Goal: Task Accomplishment & Management: Use online tool/utility

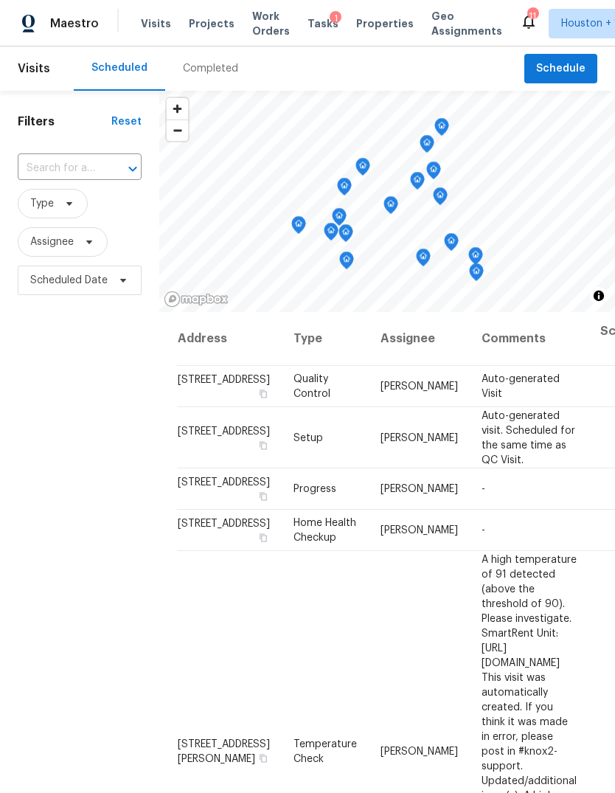
click at [217, 68] on div "Completed" at bounding box center [210, 68] width 55 height 15
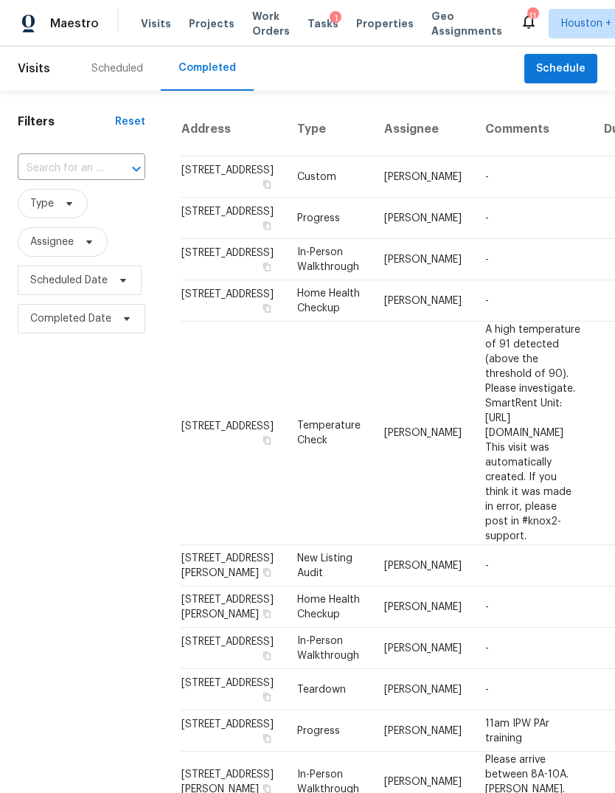
click at [69, 188] on span "Type" at bounding box center [82, 203] width 128 height 38
click at [55, 168] on input "text" at bounding box center [61, 168] width 86 height 23
type input "6343 clemso"
click at [80, 215] on li "[STREET_ADDRESS]" at bounding box center [80, 202] width 125 height 24
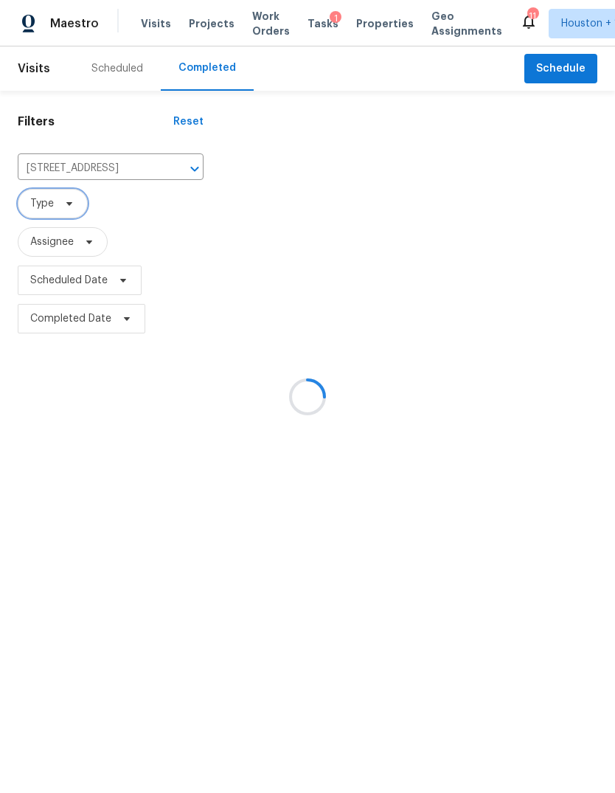
click at [66, 216] on span "Type" at bounding box center [53, 204] width 70 height 30
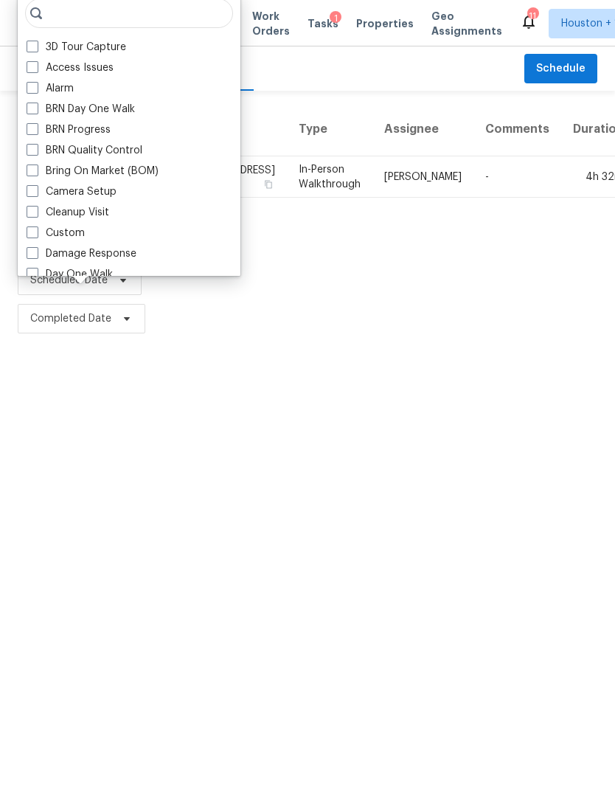
click at [562, 198] on td "4h 32m" at bounding box center [599, 176] width 75 height 41
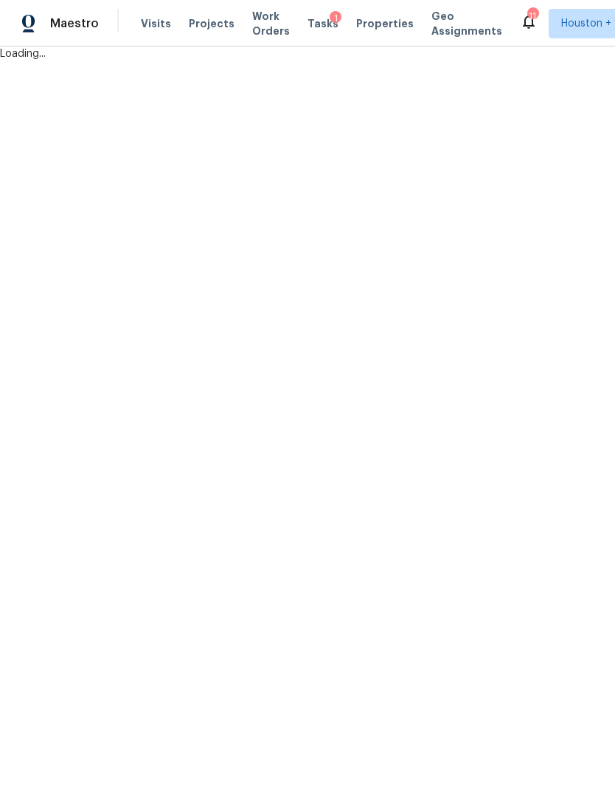
click at [542, 61] on html "Maestro Visits Projects Work Orders Tasks 1 Properties Geo Assignments 11 [GEOG…" at bounding box center [307, 30] width 615 height 61
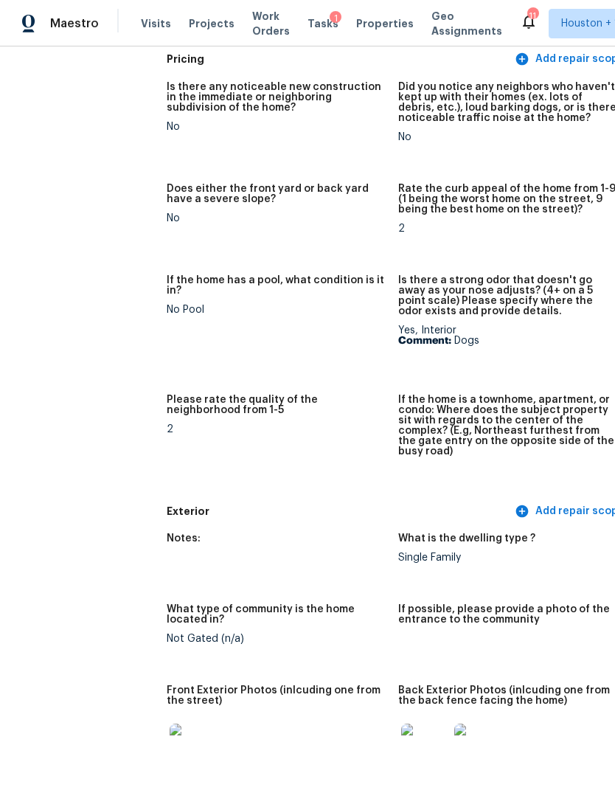
scroll to position [466, 21]
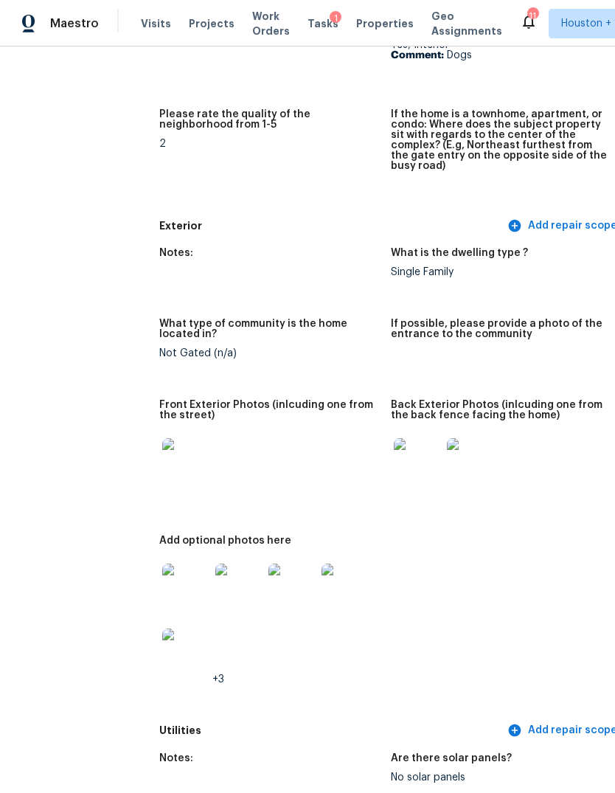
click at [162, 457] on img at bounding box center [185, 461] width 47 height 47
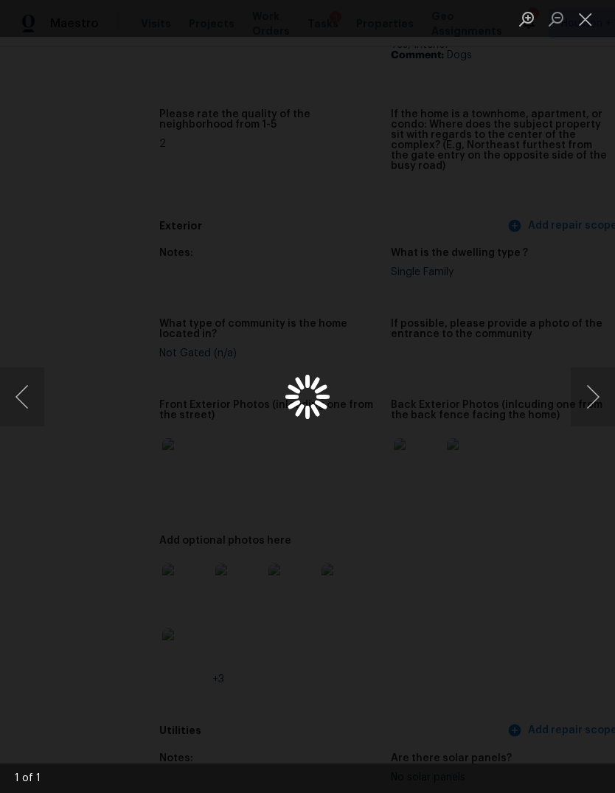
click at [135, 452] on div "Lightbox" at bounding box center [307, 396] width 615 height 793
click at [596, 396] on button "Next image" at bounding box center [593, 396] width 44 height 59
click at [590, 634] on div "Lightbox" at bounding box center [307, 396] width 615 height 793
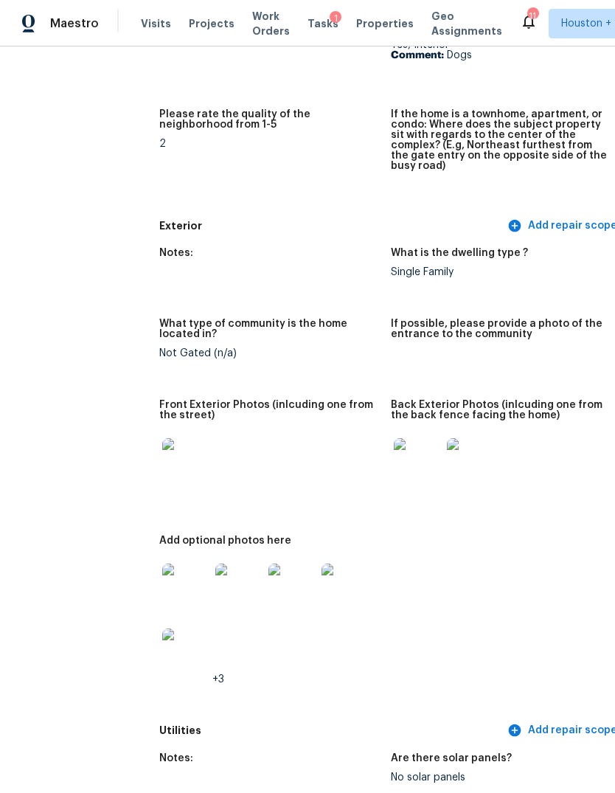
click at [394, 464] on img at bounding box center [417, 461] width 47 height 47
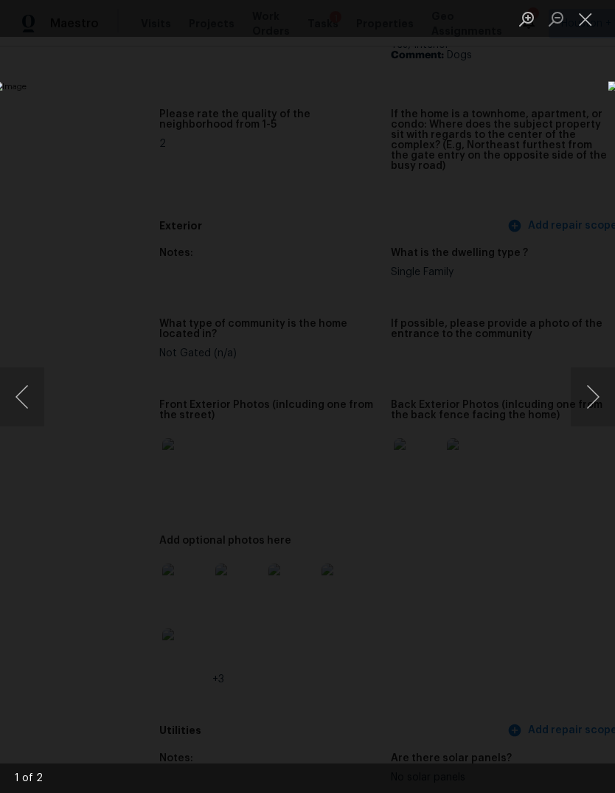
click at [596, 400] on button "Next image" at bounding box center [593, 396] width 44 height 59
click at [596, 397] on button "Next image" at bounding box center [593, 396] width 44 height 59
click at [595, 397] on button "Next image" at bounding box center [593, 396] width 44 height 59
click at [565, 655] on div "Lightbox" at bounding box center [307, 396] width 615 height 793
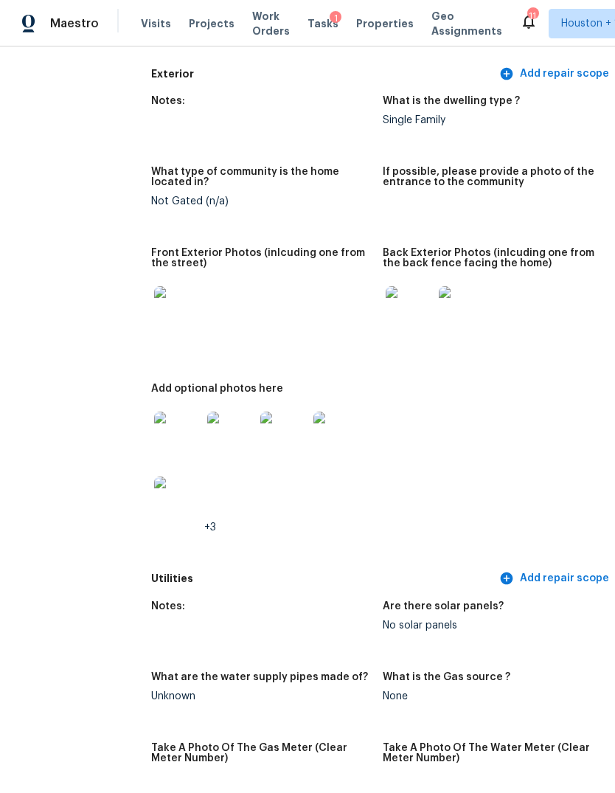
scroll to position [658, 27]
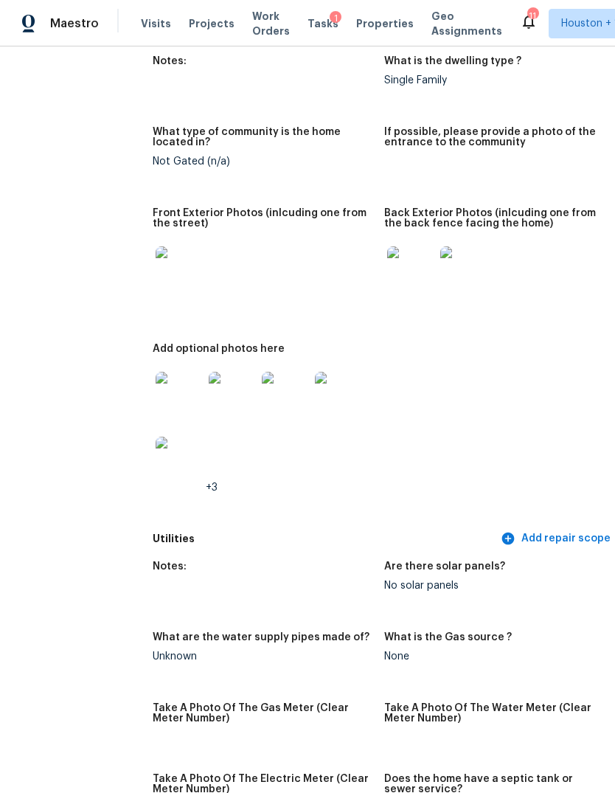
click at [156, 396] on img at bounding box center [179, 395] width 47 height 47
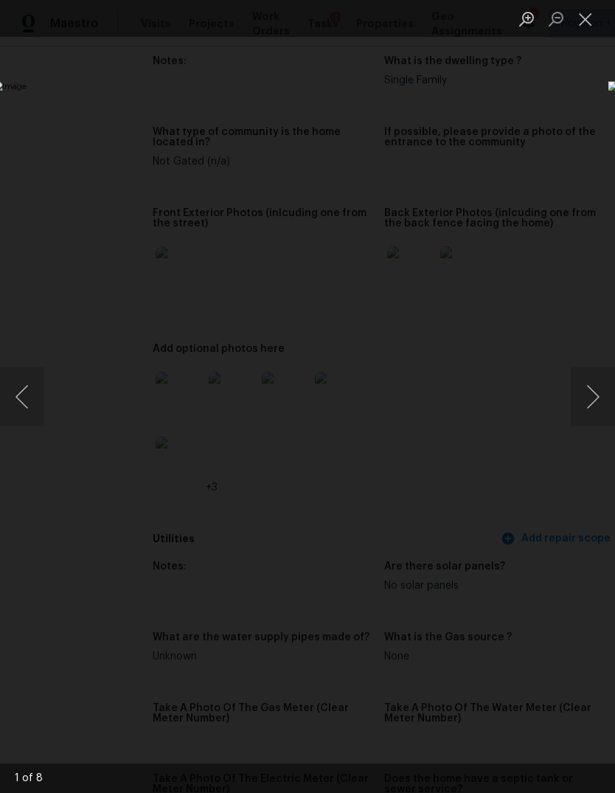
click at [597, 396] on button "Next image" at bounding box center [593, 396] width 44 height 59
click at [596, 400] on button "Next image" at bounding box center [593, 396] width 44 height 59
click at [596, 395] on button "Next image" at bounding box center [593, 396] width 44 height 59
click at [592, 387] on button "Next image" at bounding box center [593, 396] width 44 height 59
click at [595, 387] on button "Next image" at bounding box center [593, 396] width 44 height 59
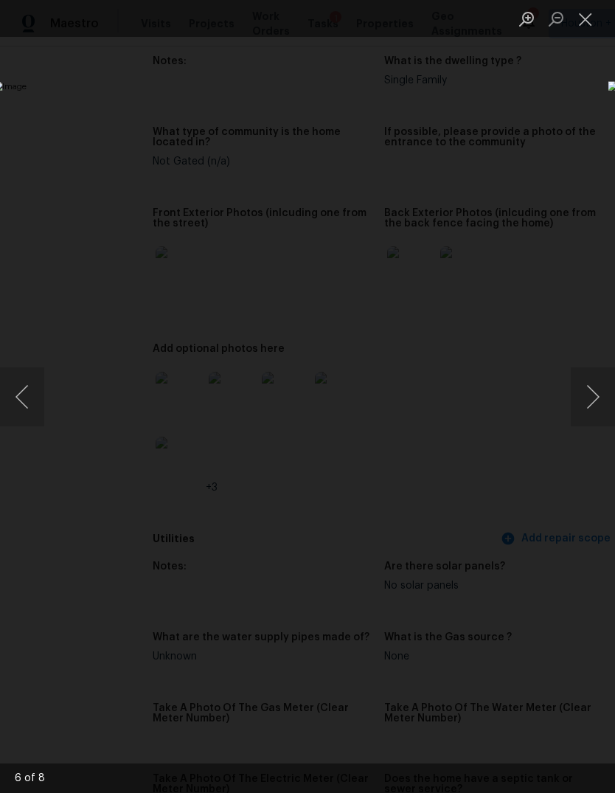
click at [586, 625] on div "Lightbox" at bounding box center [307, 396] width 615 height 793
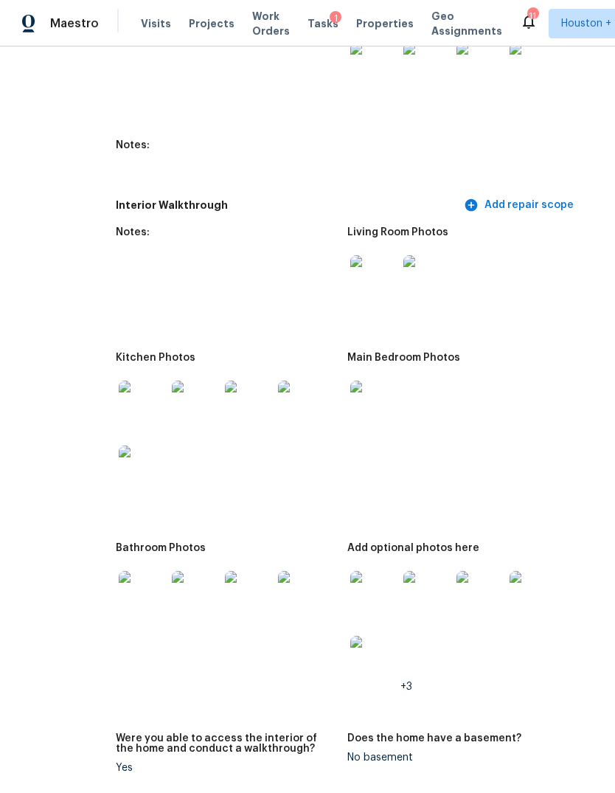
scroll to position [1833, 64]
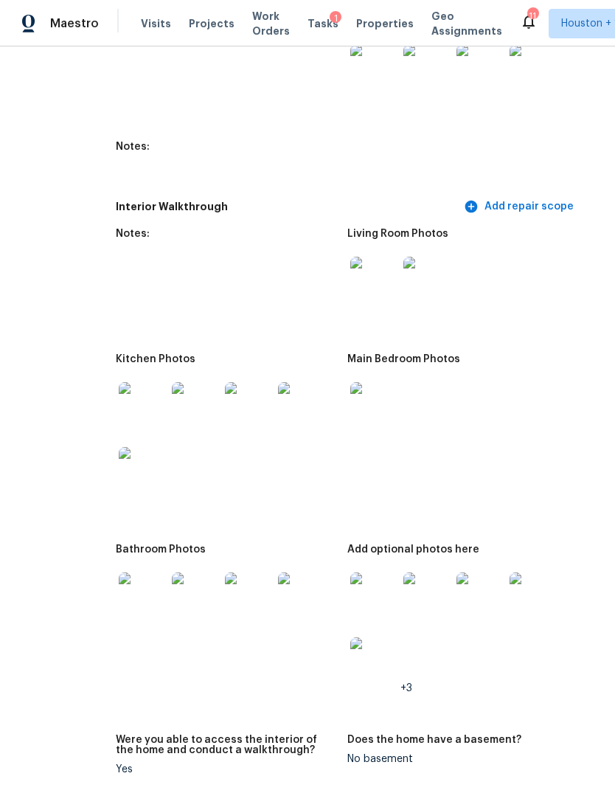
click at [119, 390] on img at bounding box center [142, 405] width 47 height 47
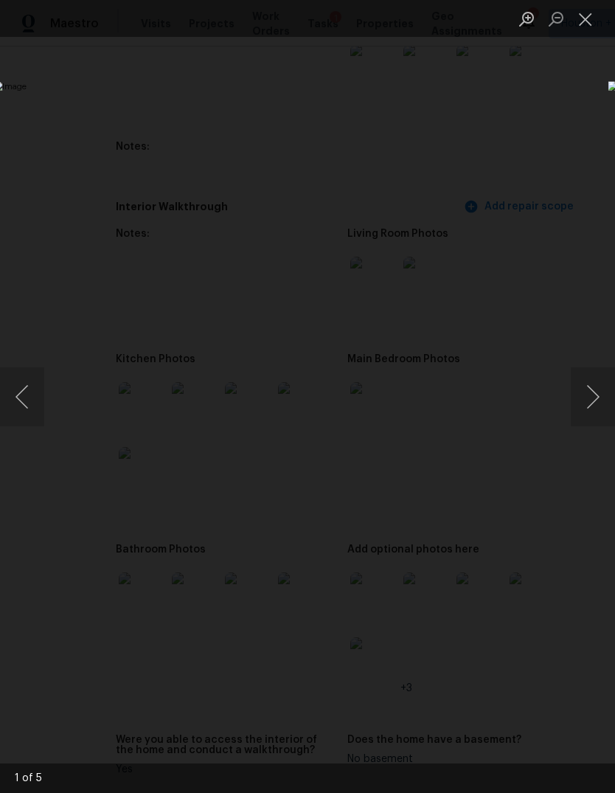
click at [595, 414] on button "Next image" at bounding box center [593, 396] width 44 height 59
click at [593, 415] on button "Next image" at bounding box center [593, 396] width 44 height 59
click at [593, 406] on button "Next image" at bounding box center [593, 396] width 44 height 59
click at [593, 400] on button "Next image" at bounding box center [593, 396] width 44 height 59
click at [595, 398] on button "Next image" at bounding box center [593, 396] width 44 height 59
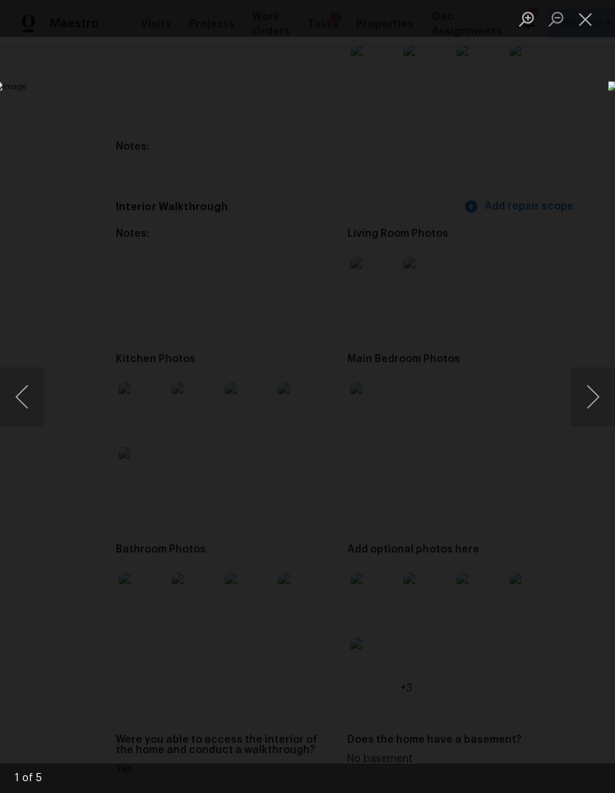
click at [594, 399] on button "Next image" at bounding box center [593, 396] width 44 height 59
click at [541, 646] on div "Lightbox" at bounding box center [307, 396] width 615 height 793
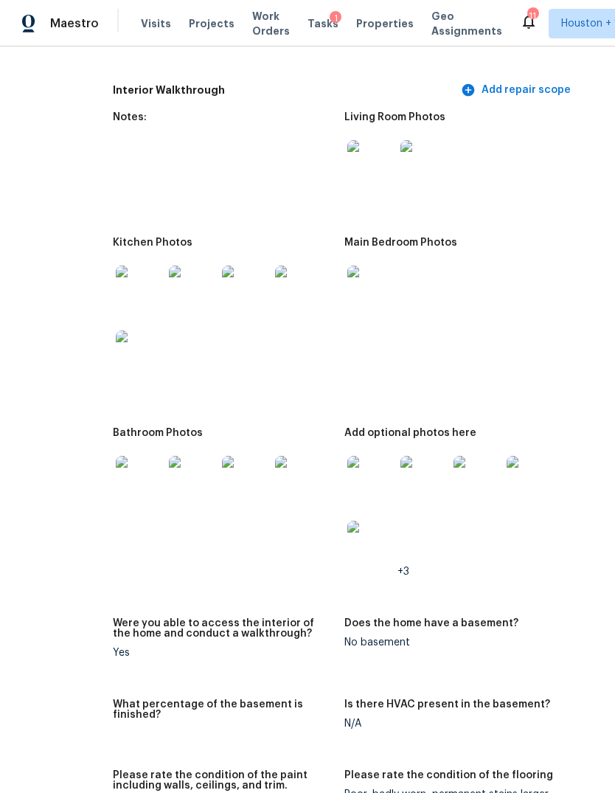
scroll to position [1949, 66]
click at [117, 469] on img at bounding box center [140, 480] width 47 height 47
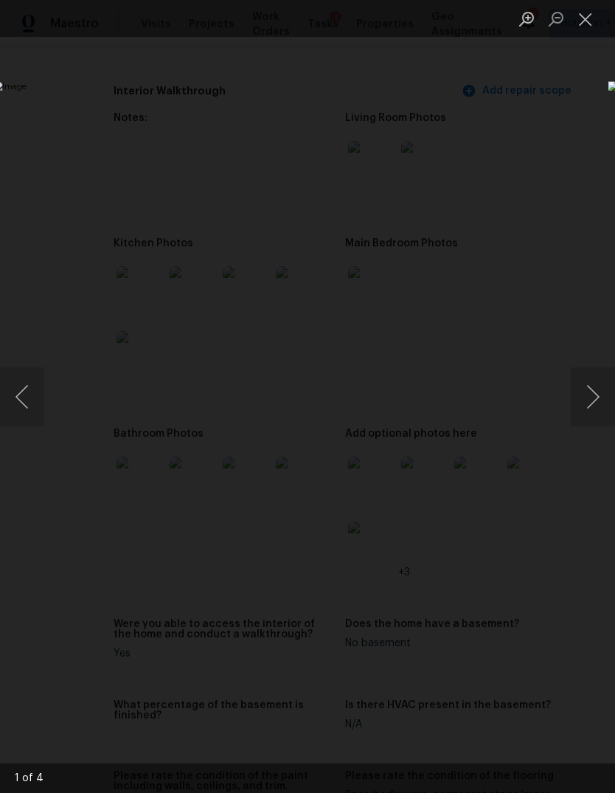
click at [593, 410] on button "Next image" at bounding box center [593, 396] width 44 height 59
click at [592, 415] on button "Next image" at bounding box center [593, 396] width 44 height 59
click at [586, 423] on button "Next image" at bounding box center [593, 396] width 44 height 59
click at [567, 648] on div "Lightbox" at bounding box center [307, 396] width 615 height 793
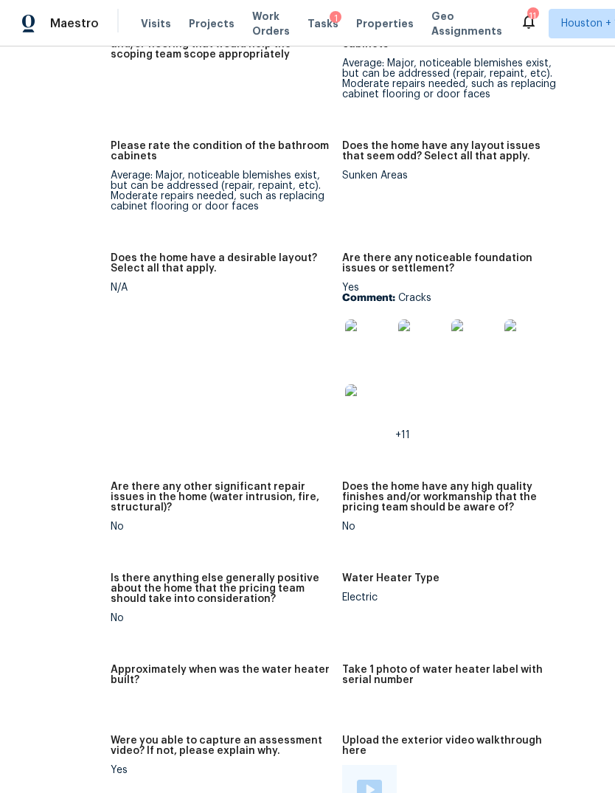
scroll to position [2803, 68]
click at [347, 339] on img at bounding box center [370, 343] width 47 height 47
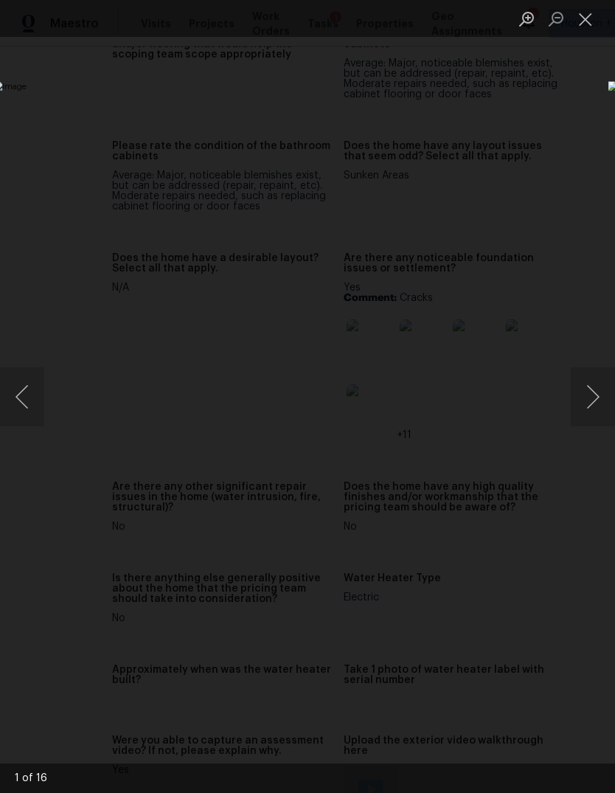
click at [596, 397] on button "Next image" at bounding box center [593, 396] width 44 height 59
click at [591, 394] on button "Next image" at bounding box center [593, 396] width 44 height 59
click at [585, 392] on button "Next image" at bounding box center [593, 396] width 44 height 59
click at [585, 397] on button "Next image" at bounding box center [593, 396] width 44 height 59
click at [589, 398] on button "Next image" at bounding box center [593, 396] width 44 height 59
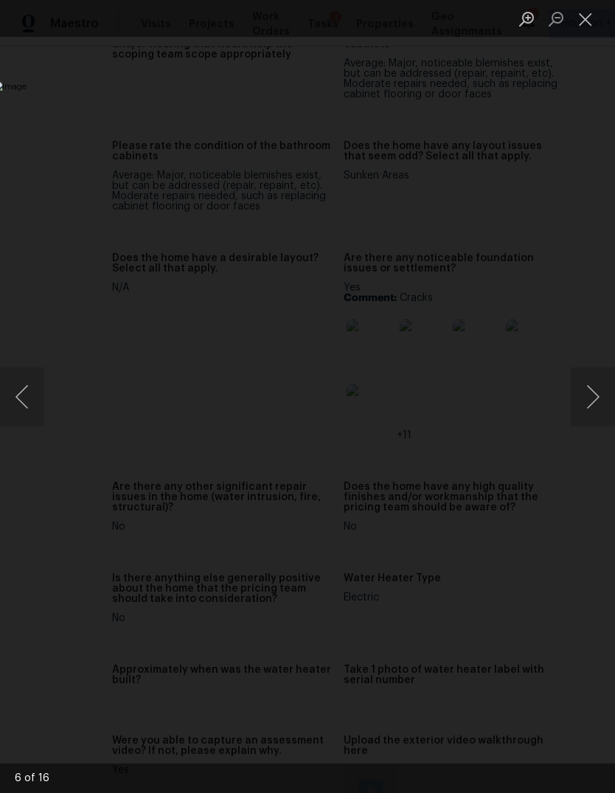
click at [590, 402] on button "Next image" at bounding box center [593, 396] width 44 height 59
click at [587, 396] on button "Next image" at bounding box center [593, 396] width 44 height 59
click at [584, 399] on button "Next image" at bounding box center [593, 396] width 44 height 59
click at [583, 399] on button "Next image" at bounding box center [593, 396] width 44 height 59
click at [585, 407] on button "Next image" at bounding box center [593, 396] width 44 height 59
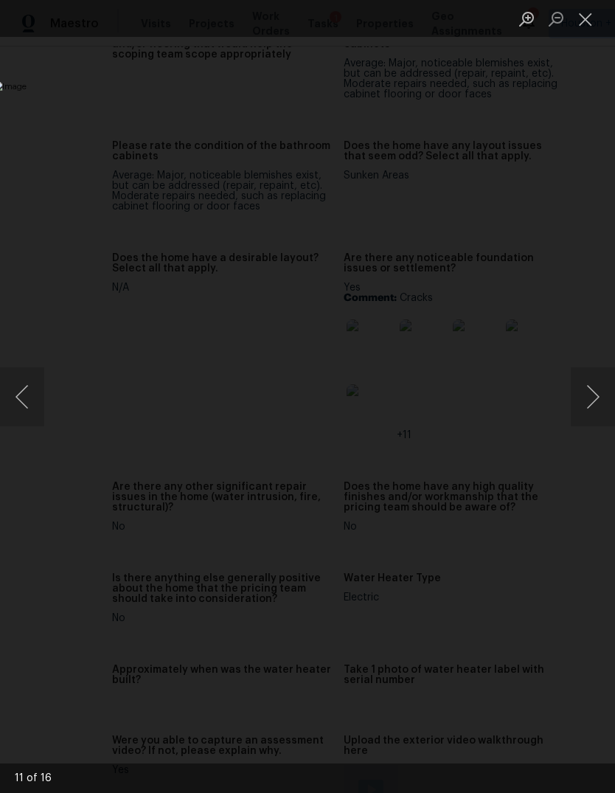
click at [590, 407] on button "Next image" at bounding box center [593, 396] width 44 height 59
click at [582, 409] on button "Next image" at bounding box center [593, 396] width 44 height 59
click at [589, 403] on button "Next image" at bounding box center [593, 396] width 44 height 59
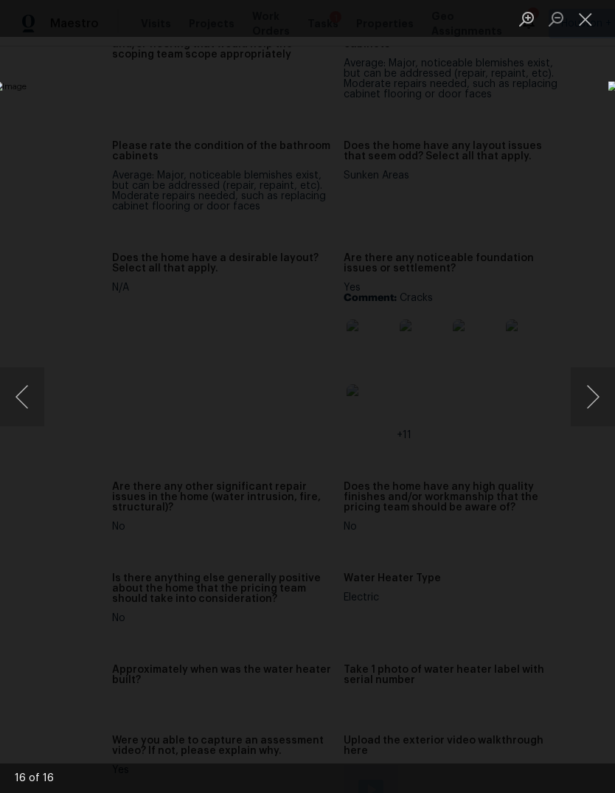
click at [588, 402] on button "Next image" at bounding box center [593, 396] width 44 height 59
click at [587, 411] on button "Next image" at bounding box center [593, 396] width 44 height 59
click at [587, 410] on button "Next image" at bounding box center [593, 396] width 44 height 59
click at [595, 398] on button "Next image" at bounding box center [593, 396] width 44 height 59
click at [500, 638] on div "Lightbox" at bounding box center [307, 396] width 615 height 793
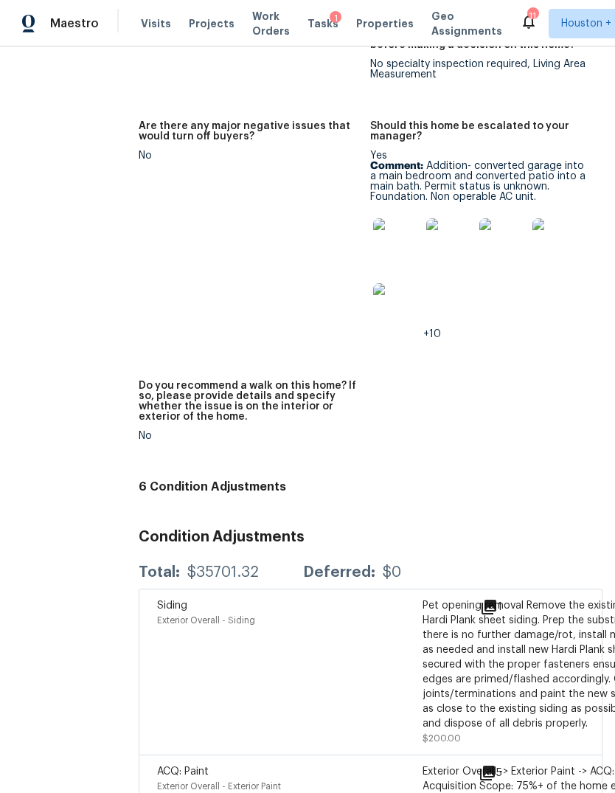
scroll to position [3935, 67]
